Goal: Information Seeking & Learning: Check status

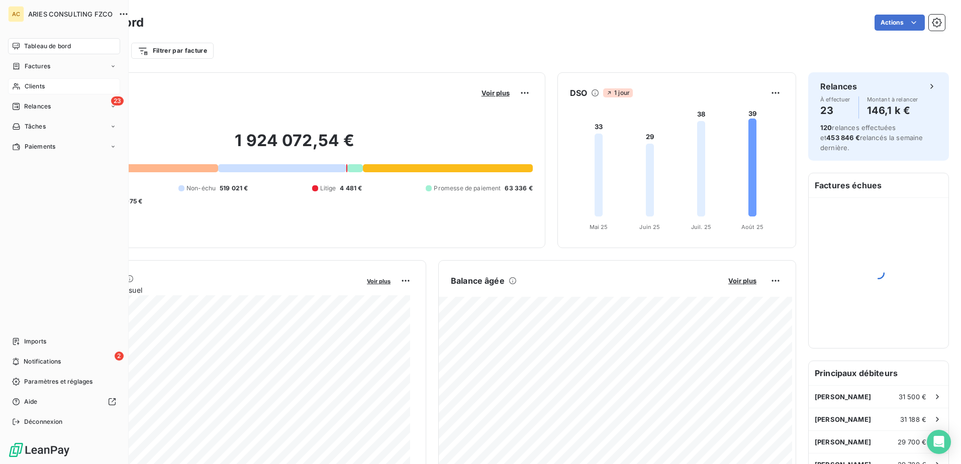
click at [30, 85] on span "Clients" at bounding box center [35, 86] width 20 height 9
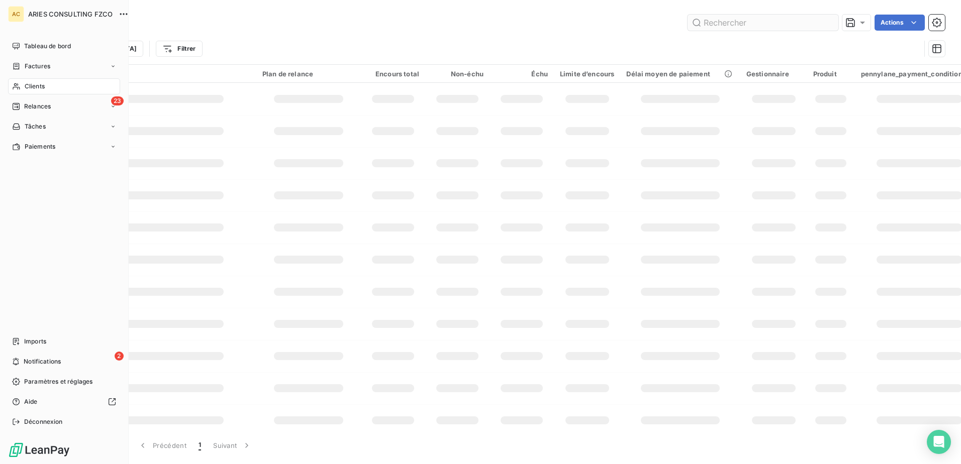
click at [726, 22] on input "text" at bounding box center [762, 23] width 151 height 16
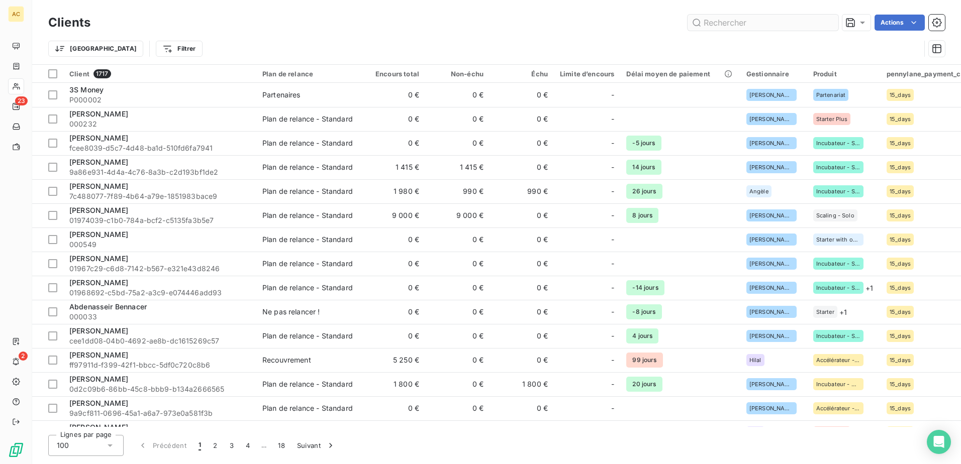
click at [726, 22] on input "text" at bounding box center [762, 23] width 151 height 16
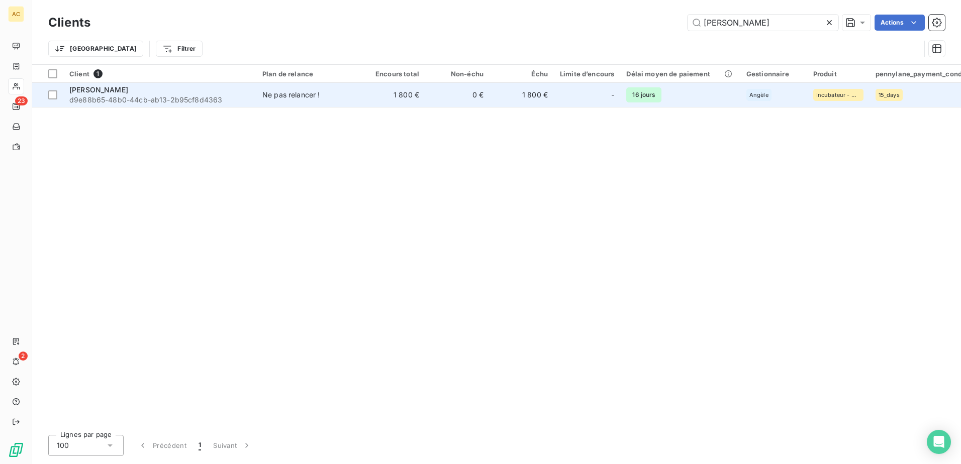
type input "[PERSON_NAME]"
click at [163, 106] on td "[PERSON_NAME] d9e88b65-48b0-44cb-ab13-2b95cf8d4363" at bounding box center [159, 95] width 193 height 24
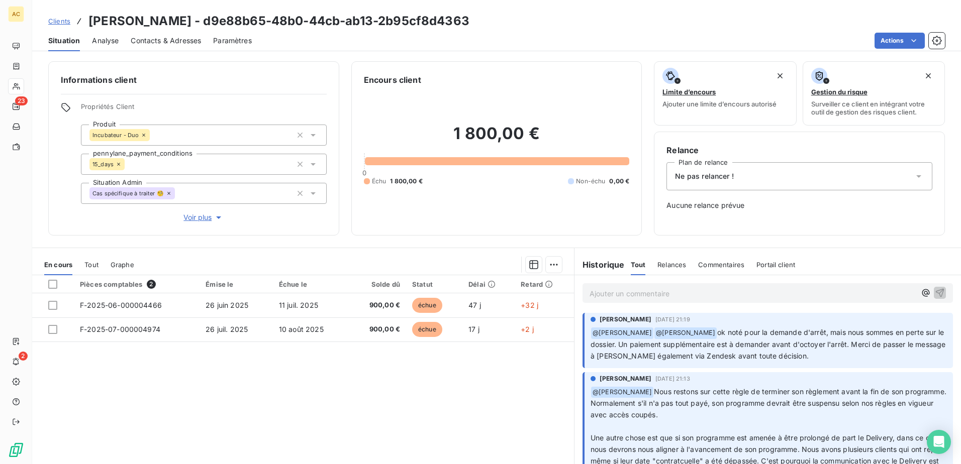
click at [638, 290] on p "Ajouter un commentaire ﻿" at bounding box center [752, 293] width 326 height 13
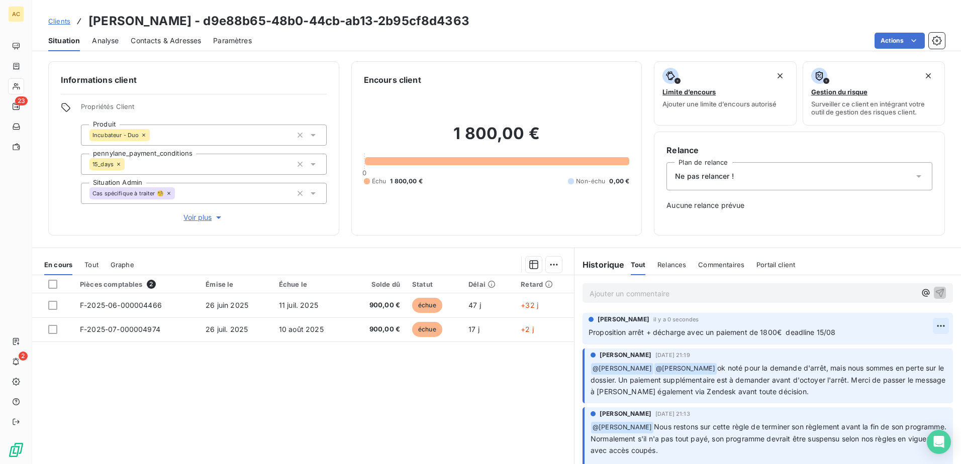
click at [930, 325] on html "AC 23 2 Clients [PERSON_NAME] - d9e88b65-48b0-44cb-ab13-2b95cf8d4363 Situation …" at bounding box center [480, 232] width 961 height 464
click at [915, 345] on div "Editer" at bounding box center [901, 348] width 56 height 16
click at [623, 331] on span "Proposition arrêt + décharge avec un paiement de 1800€ deadline 15/08" at bounding box center [711, 332] width 247 height 9
click at [588, 332] on span "Proposition arrêt + décharge avec un paiement de 1800€ deadline 15/08" at bounding box center [711, 332] width 247 height 9
click at [500, 384] on div "Pièces comptables 2 Émise le Échue le Solde dû Statut Délai Retard F-2025-06-00…" at bounding box center [303, 371] width 542 height 193
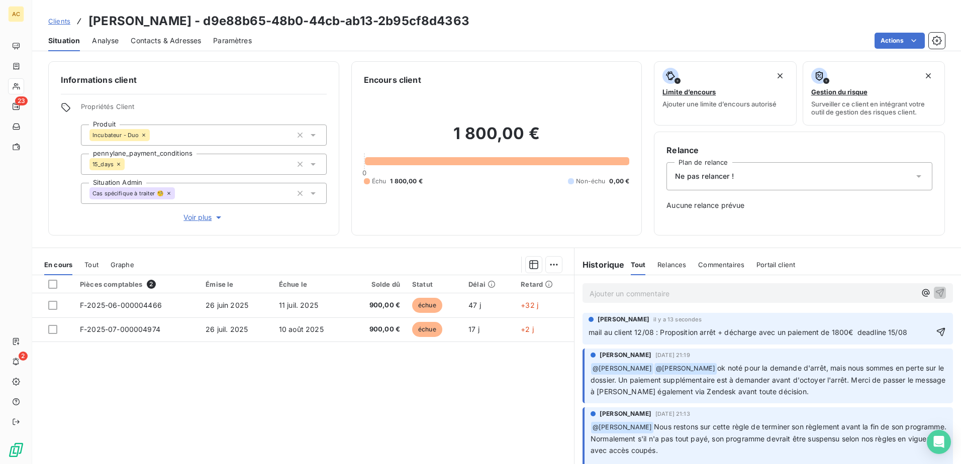
click at [59, 25] on span "Clients" at bounding box center [59, 21] width 22 height 8
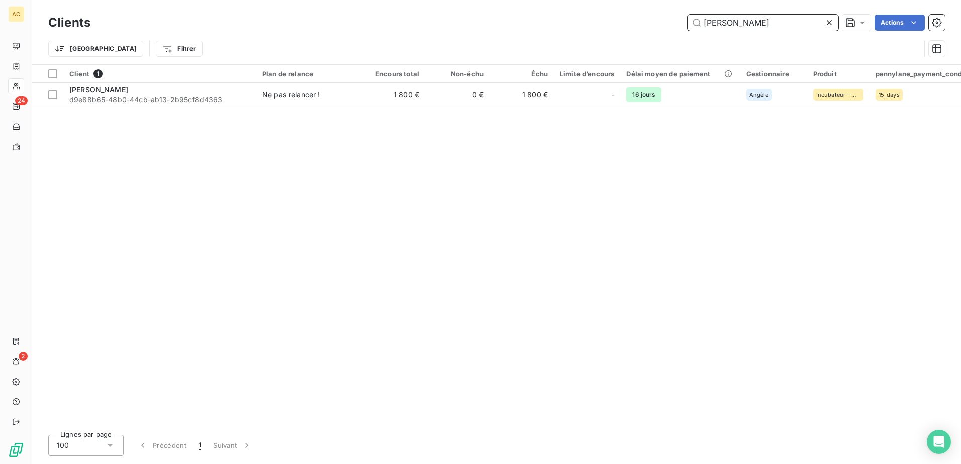
click at [758, 26] on input "[PERSON_NAME]" at bounding box center [762, 23] width 151 height 16
paste input "[PERSON_NAME]"
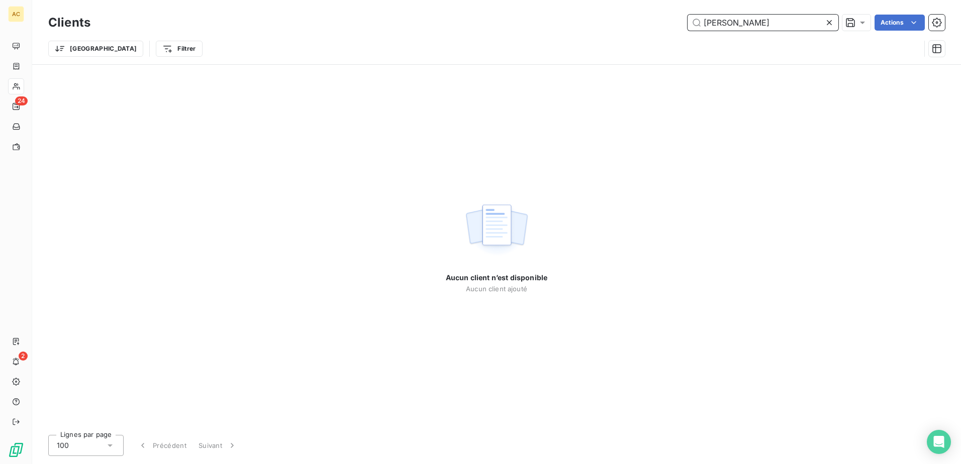
click at [760, 23] on input "[PERSON_NAME]" at bounding box center [762, 23] width 151 height 16
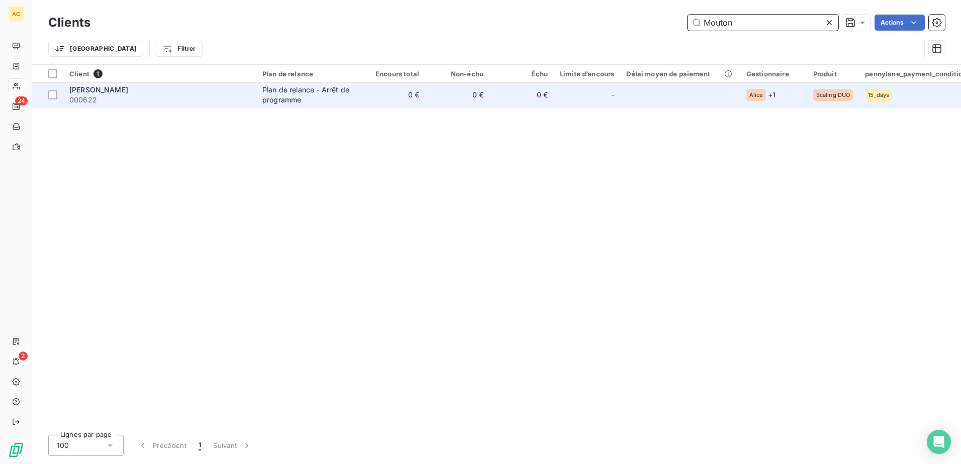
type input "Mouton"
click at [301, 100] on div "Plan de relance - Arrêt de programme" at bounding box center [308, 95] width 92 height 20
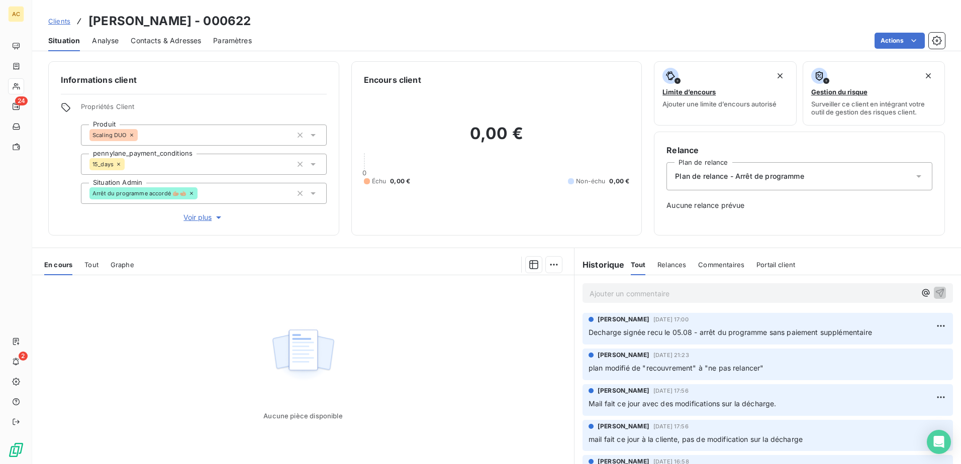
click at [66, 24] on span "Clients" at bounding box center [59, 21] width 22 height 8
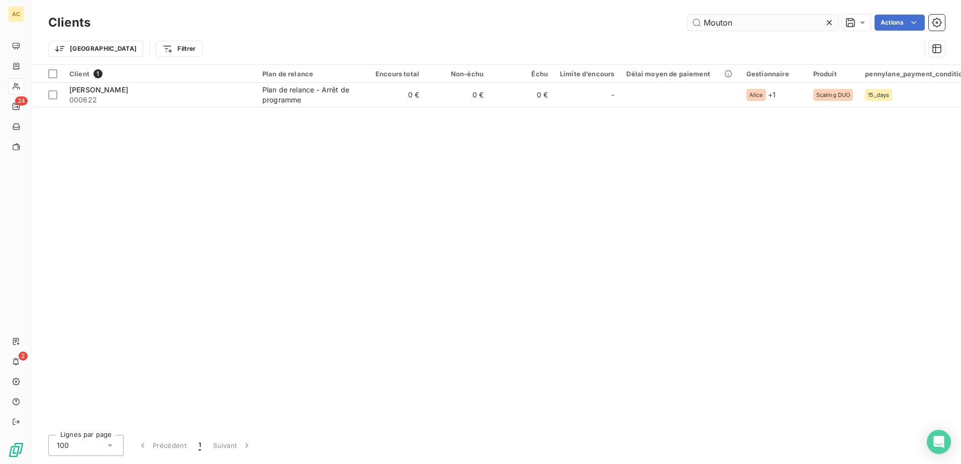
click at [767, 28] on input "Mouton" at bounding box center [762, 23] width 151 height 16
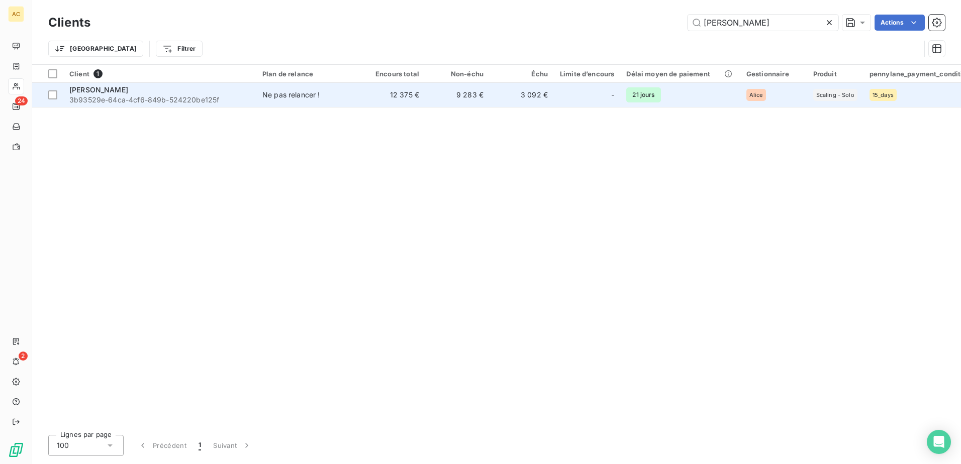
type input "[PERSON_NAME]"
click at [183, 96] on span "3b93529e-64ca-4cf6-849b-524220be125f" at bounding box center [159, 100] width 181 height 10
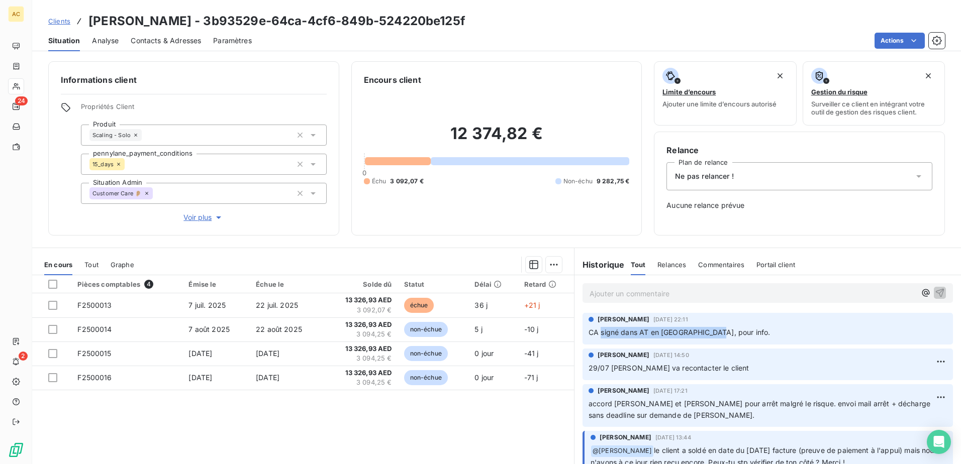
drag, startPoint x: 596, startPoint y: 332, endPoint x: 712, endPoint y: 342, distance: 116.0
click at [712, 342] on div "[PERSON_NAME] [DATE] 22:11 CA signé dans AT en [GEOGRAPHIC_DATA], pour info." at bounding box center [767, 329] width 370 height 32
drag, startPoint x: 712, startPoint y: 342, endPoint x: 725, endPoint y: 335, distance: 14.6
click at [725, 335] on p "CA signé dans AT en [GEOGRAPHIC_DATA], pour info." at bounding box center [767, 333] width 358 height 12
drag, startPoint x: 627, startPoint y: 369, endPoint x: 719, endPoint y: 369, distance: 92.0
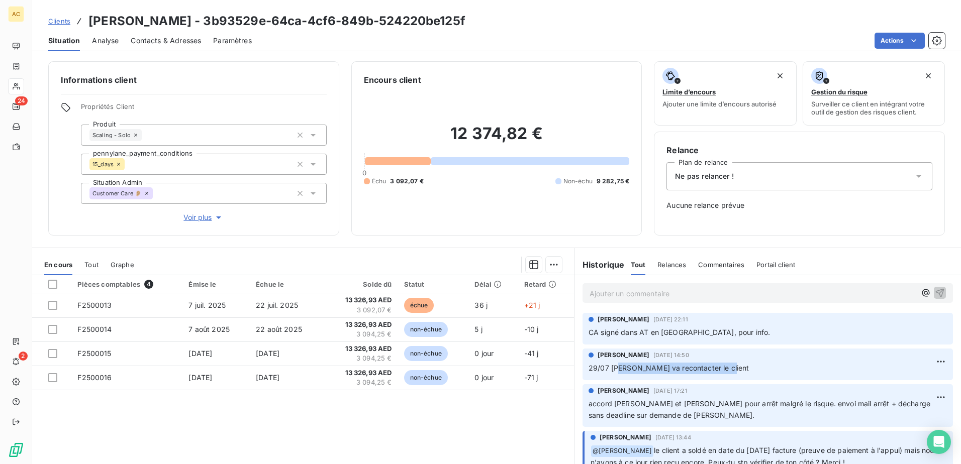
click at [719, 369] on p "29/07 [PERSON_NAME] va recontacter le client" at bounding box center [767, 369] width 358 height 12
drag, startPoint x: 719, startPoint y: 369, endPoint x: 736, endPoint y: 369, distance: 17.1
click at [736, 369] on p "29/07 [PERSON_NAME] va recontacter le client" at bounding box center [767, 369] width 358 height 12
click at [66, 21] on span "Clients" at bounding box center [59, 21] width 22 height 8
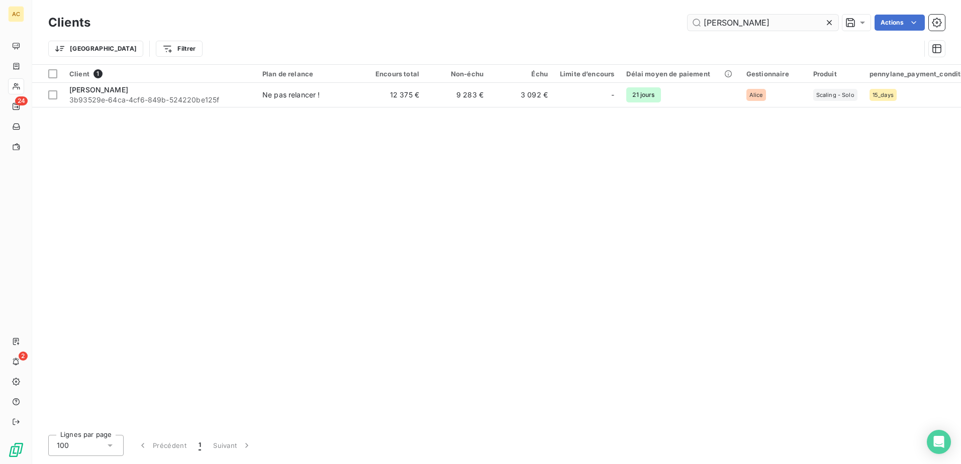
click at [739, 16] on input "[PERSON_NAME]" at bounding box center [762, 23] width 151 height 16
click at [740, 19] on input "[PERSON_NAME]" at bounding box center [762, 23] width 151 height 16
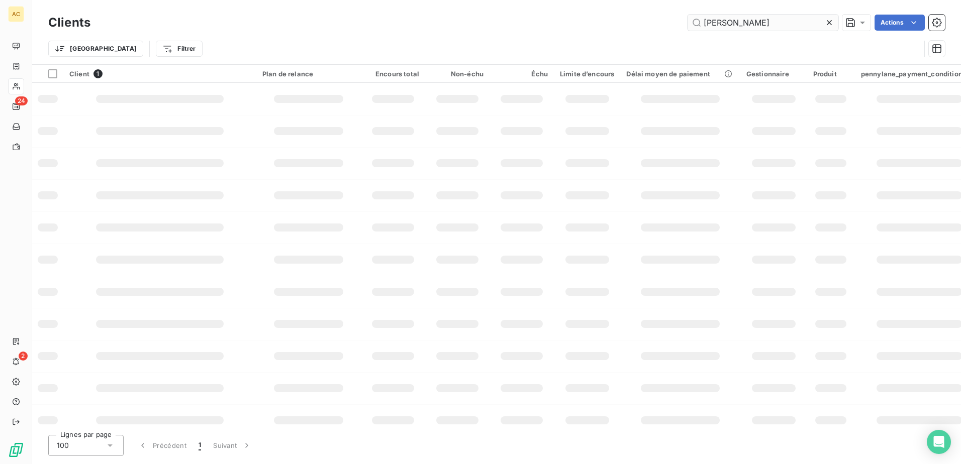
click at [740, 19] on input "[PERSON_NAME]" at bounding box center [762, 23] width 151 height 16
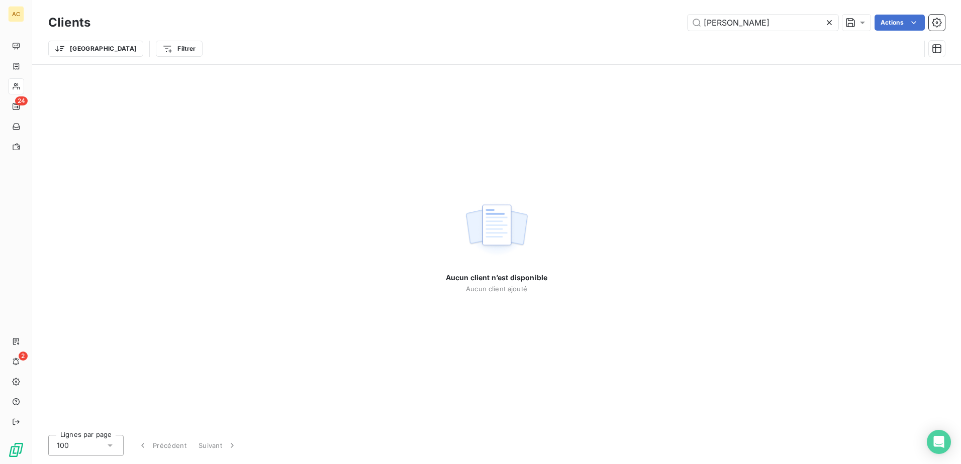
drag, startPoint x: 736, startPoint y: 23, endPoint x: 656, endPoint y: 24, distance: 79.9
click at [656, 24] on div "[PERSON_NAME] Actions" at bounding box center [524, 23] width 842 height 16
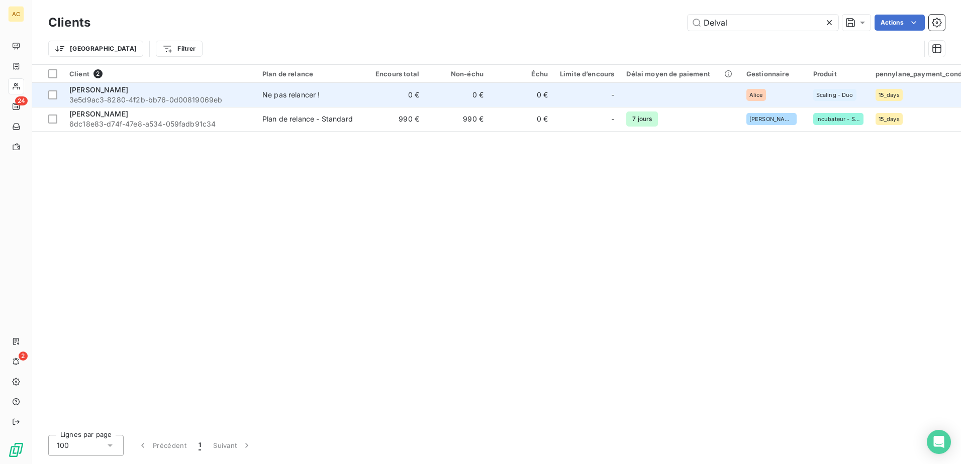
type input "Delval"
click at [120, 96] on span "3e5d9ac3-8280-4f2b-bb76-0d00819069eb" at bounding box center [159, 100] width 181 height 10
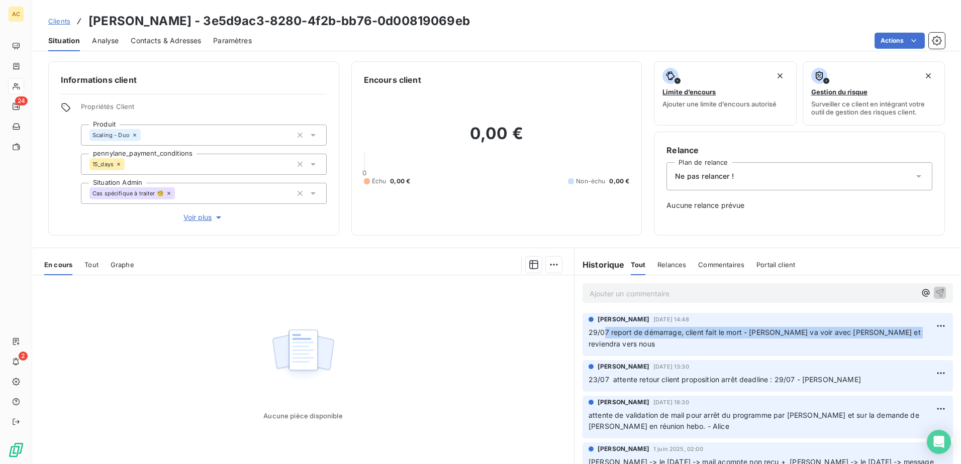
drag, startPoint x: 650, startPoint y: 337, endPoint x: 896, endPoint y: 337, distance: 245.7
click at [896, 337] on p "29/07 report de démarrage, client fait le mort - [PERSON_NAME] va voir avec [PE…" at bounding box center [767, 338] width 358 height 23
click at [346, 318] on div "Aucune pièce disponible" at bounding box center [303, 371] width 542 height 193
click at [60, 21] on span "Clients" at bounding box center [59, 21] width 22 height 8
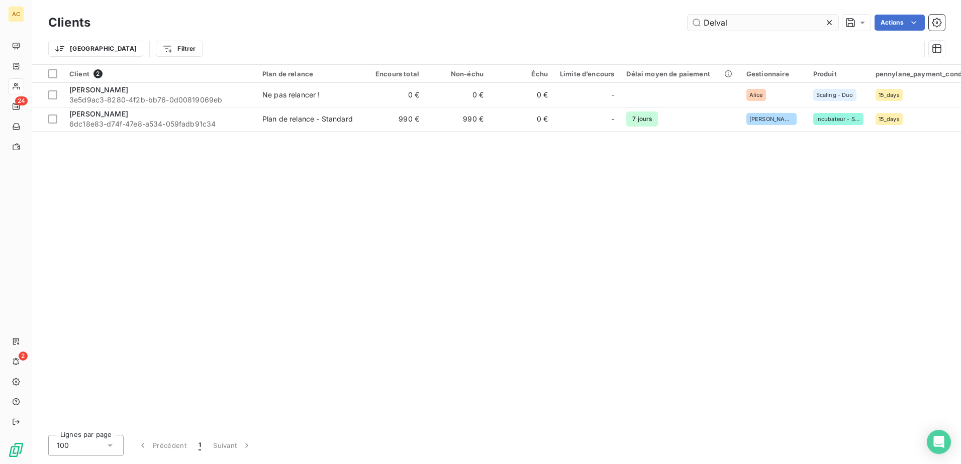
click at [720, 20] on input "Delval" at bounding box center [762, 23] width 151 height 16
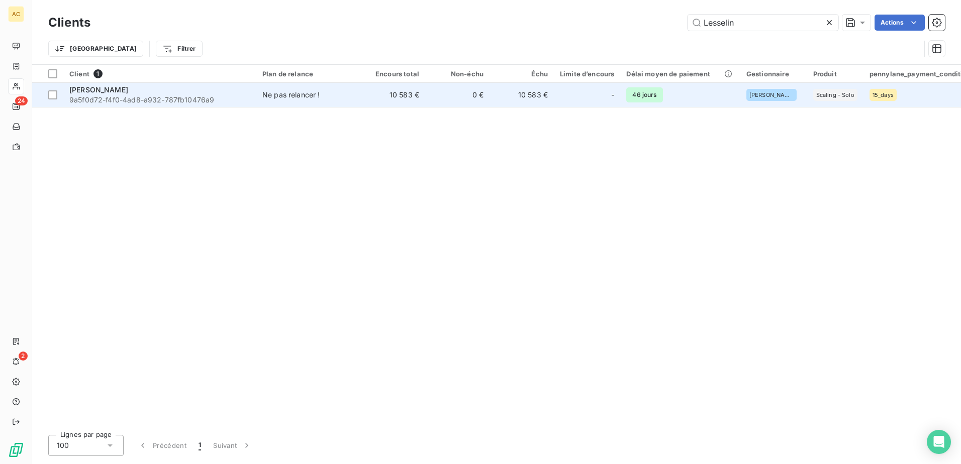
type input "Lesselin"
click at [441, 99] on td "0 €" at bounding box center [457, 95] width 64 height 24
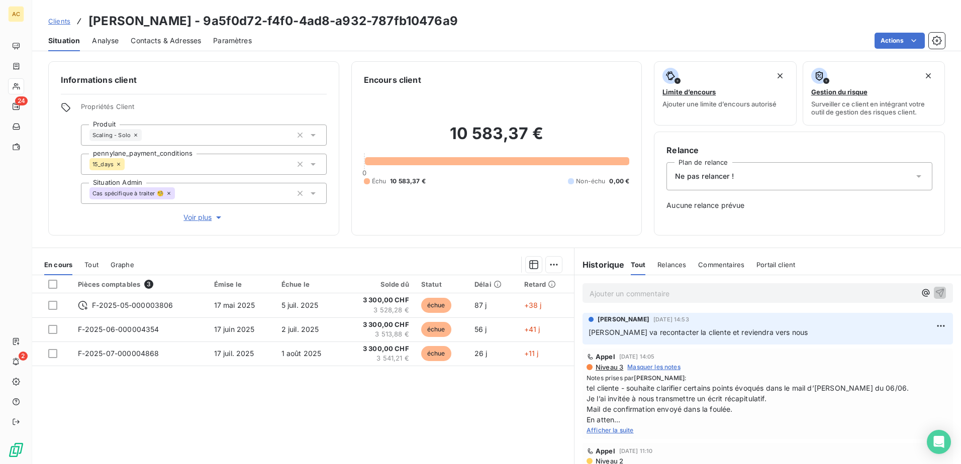
click at [57, 22] on span "Clients" at bounding box center [59, 21] width 22 height 8
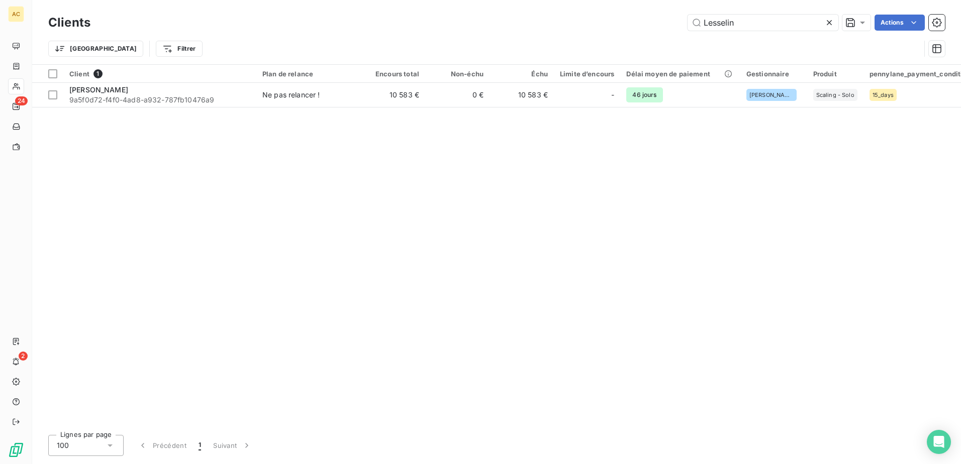
click at [728, 31] on div "Clients Lesselin Actions" at bounding box center [496, 22] width 896 height 21
click at [733, 21] on input "Lesselin" at bounding box center [762, 23] width 151 height 16
paste input "Theillet"
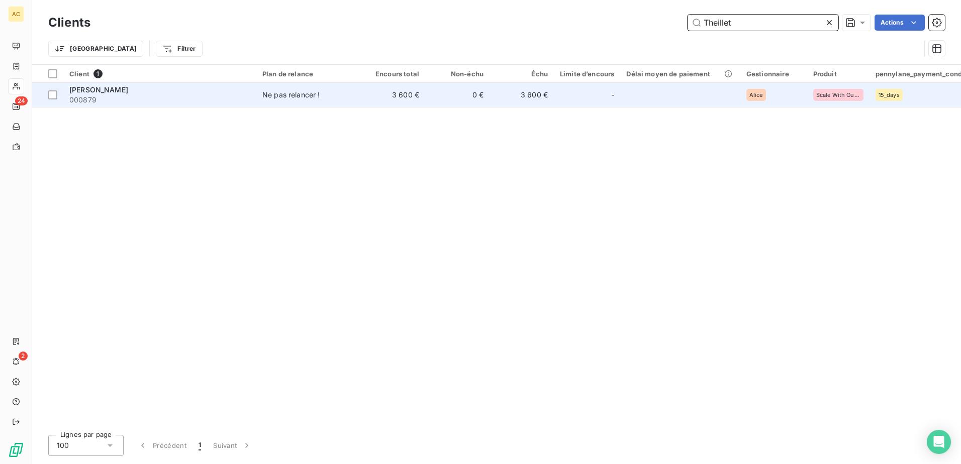
type input "Theillet"
click at [115, 93] on span "[PERSON_NAME]" at bounding box center [98, 89] width 59 height 9
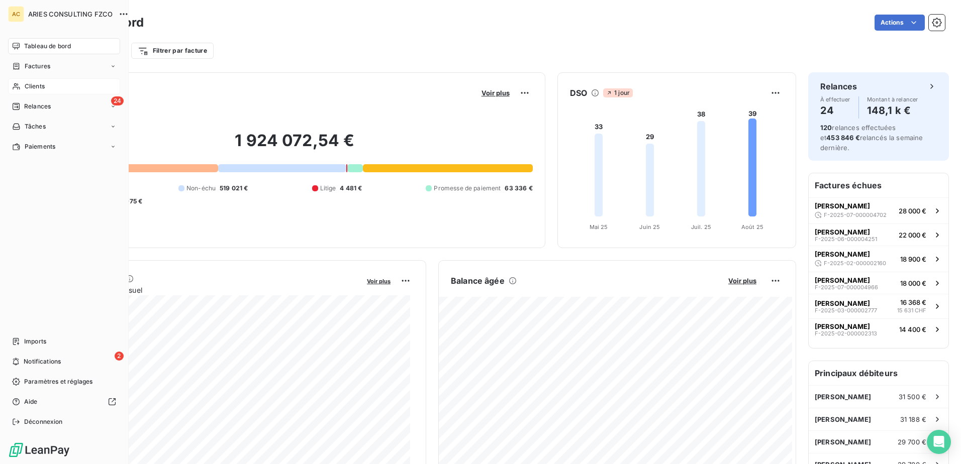
click at [23, 85] on div "Clients" at bounding box center [64, 86] width 112 height 16
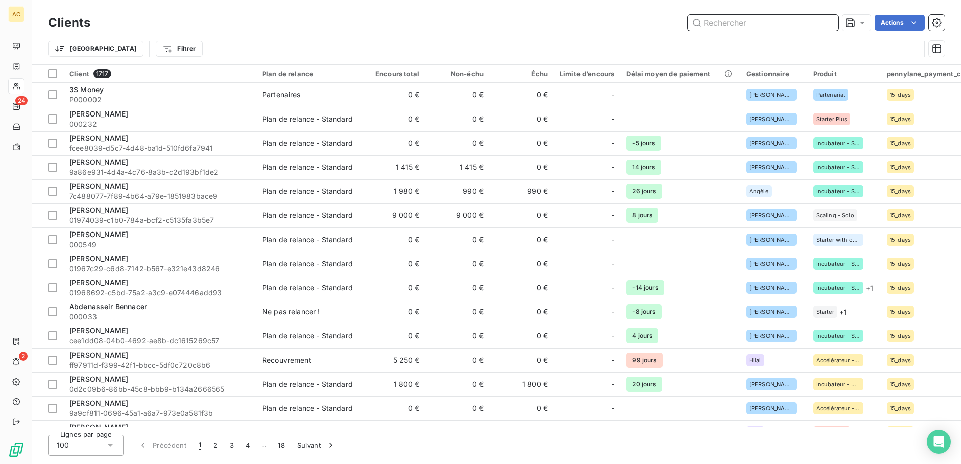
click at [758, 22] on input "text" at bounding box center [762, 23] width 151 height 16
paste input "[PERSON_NAME]"
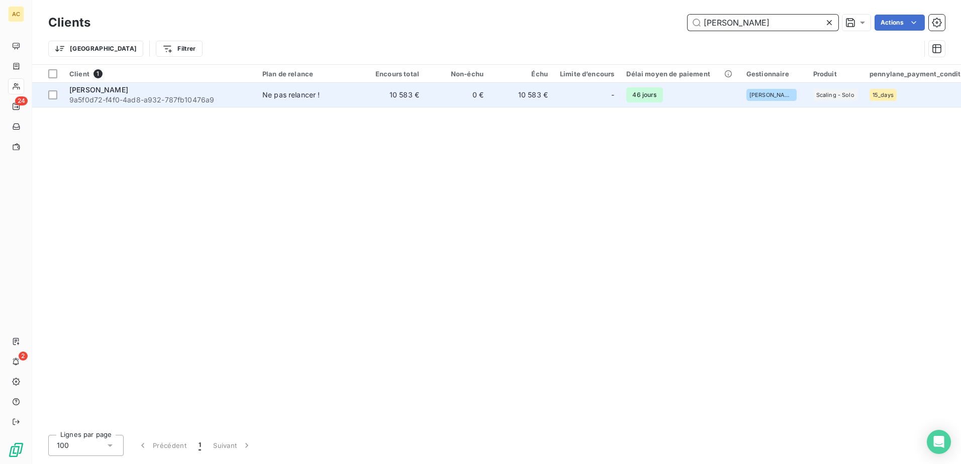
type input "[PERSON_NAME]"
click at [130, 89] on div "[PERSON_NAME]" at bounding box center [159, 90] width 181 height 10
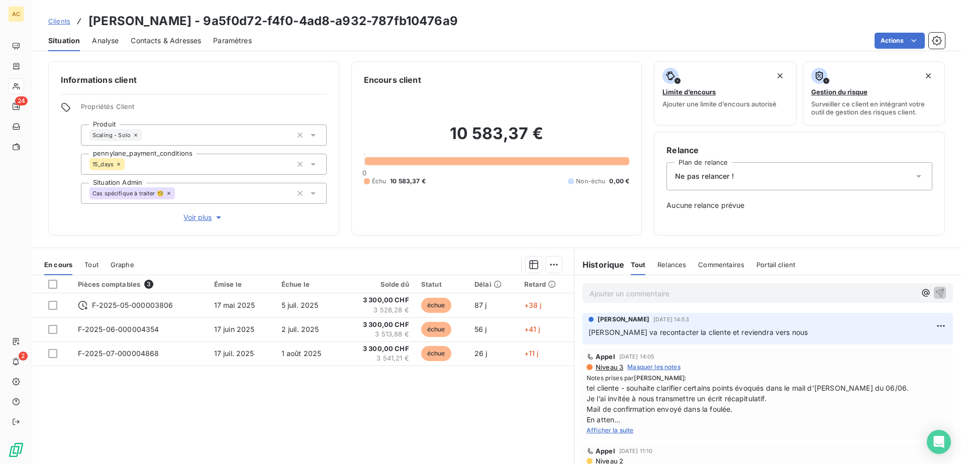
click at [621, 294] on p "Ajouter un commentaire ﻿" at bounding box center [752, 293] width 326 height 13
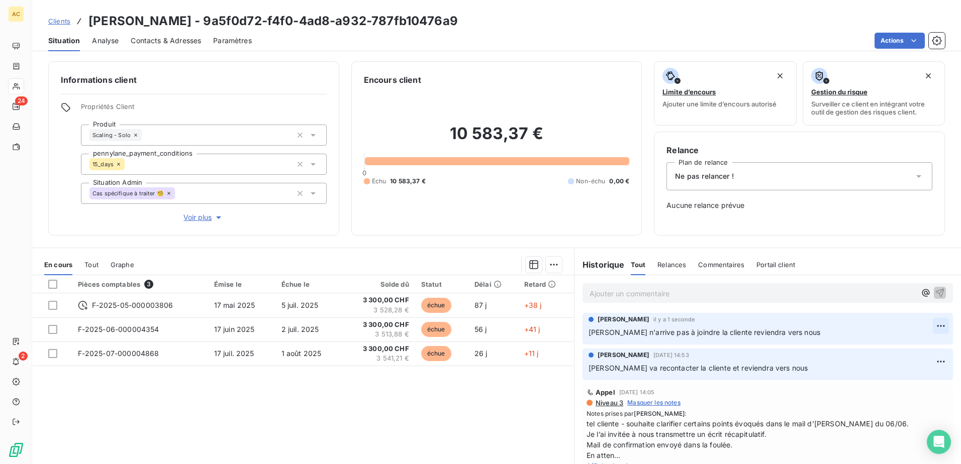
click at [925, 325] on html "AC 24 2 Clients Nathalie Lesselin - 9a5f0d72-f4f0-4ad8-a932-787fb10476a9 Situat…" at bounding box center [480, 232] width 961 height 464
click at [905, 345] on div "Editer" at bounding box center [901, 348] width 56 height 16
click at [716, 334] on span "Nathalie n'arrive pas à joindre la cliente reviendra vers nous" at bounding box center [704, 332] width 232 height 9
